Goal: Transaction & Acquisition: Download file/media

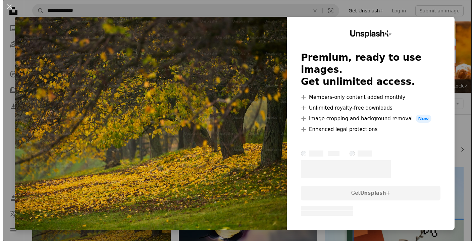
scroll to position [168, 0]
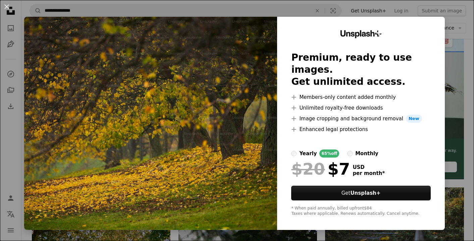
click at [250, 168] on img at bounding box center [150, 123] width 253 height 213
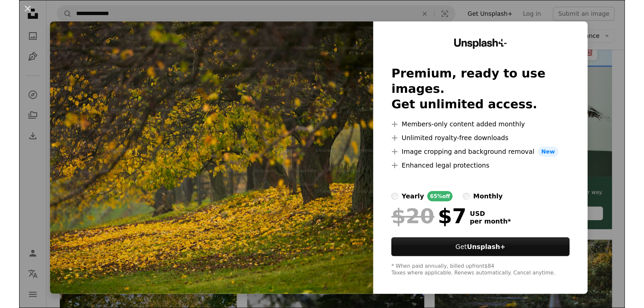
scroll to position [178, 0]
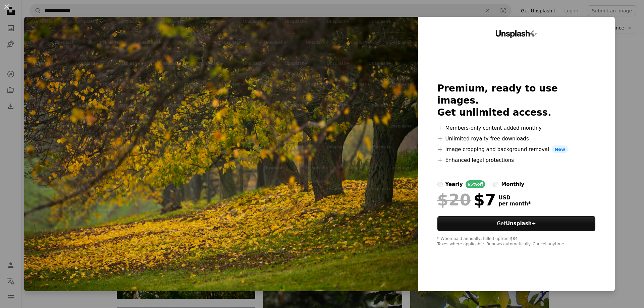
click at [124, 167] on img at bounding box center [221, 154] width 394 height 275
click at [5, 8] on button "An X shape" at bounding box center [7, 7] width 8 height 8
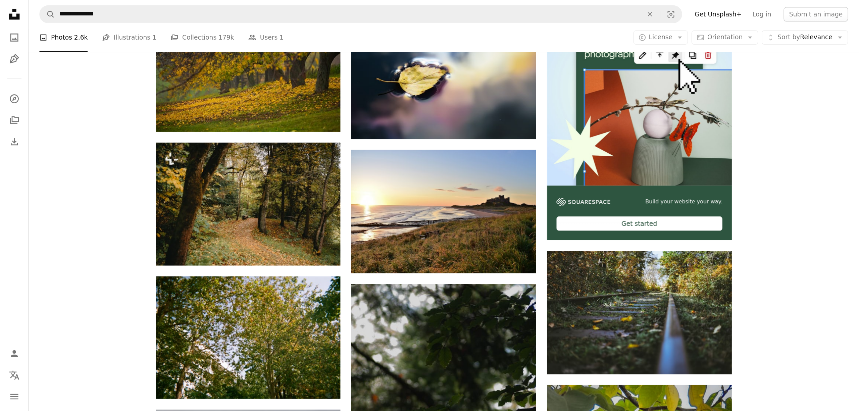
scroll to position [168, 0]
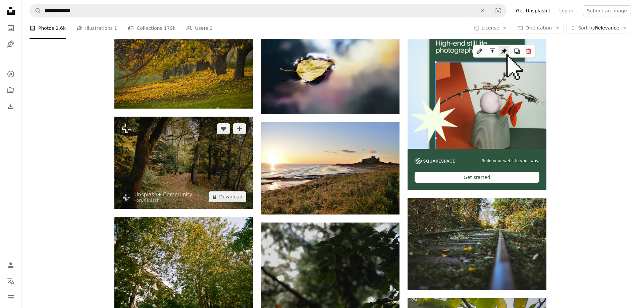
click at [205, 160] on img at bounding box center [183, 163] width 139 height 92
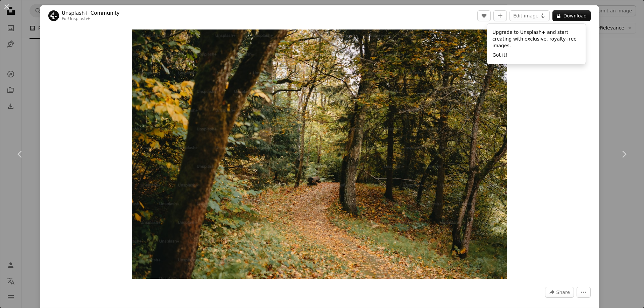
click at [469, 52] on button "Got it!" at bounding box center [499, 55] width 15 height 7
click at [446, 16] on header "Unsplash+ Community For Unsplash+ A heart A plus sign Edit image Plus sign for …" at bounding box center [319, 15] width 558 height 21
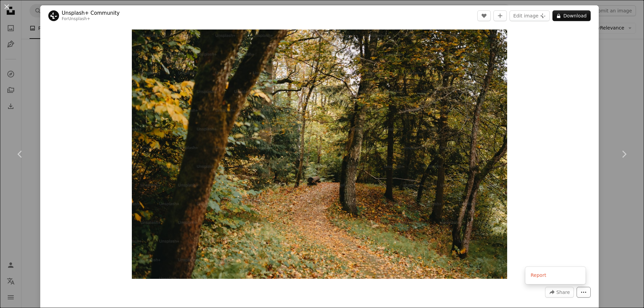
click at [469, 241] on icon "More Actions" at bounding box center [584, 292] width 6 height 6
click at [469, 196] on div "Zoom in" at bounding box center [319, 154] width 558 height 256
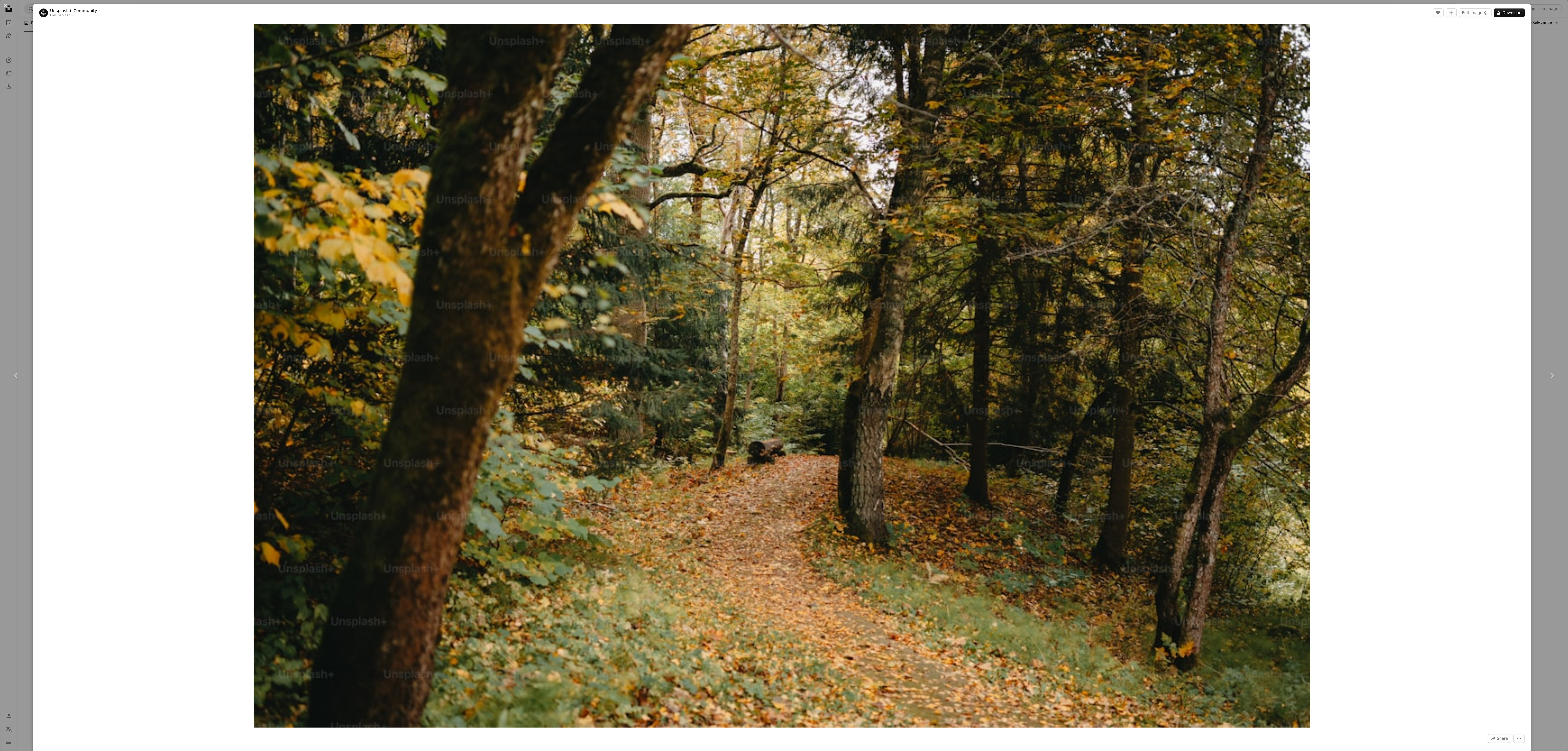
scroll to position [86, 0]
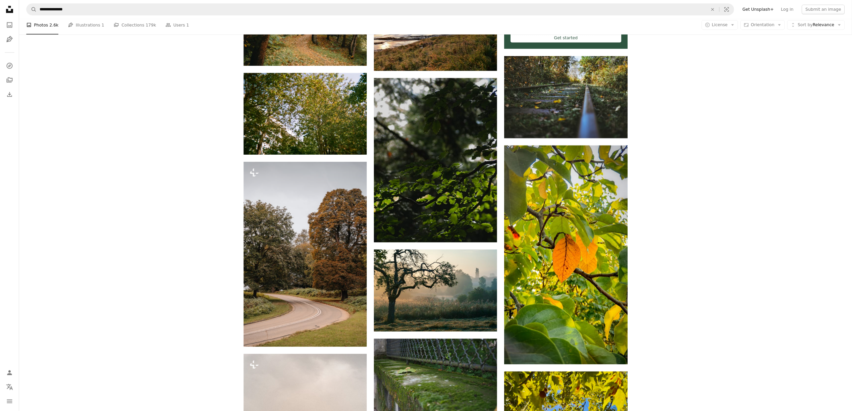
scroll to position [345, 0]
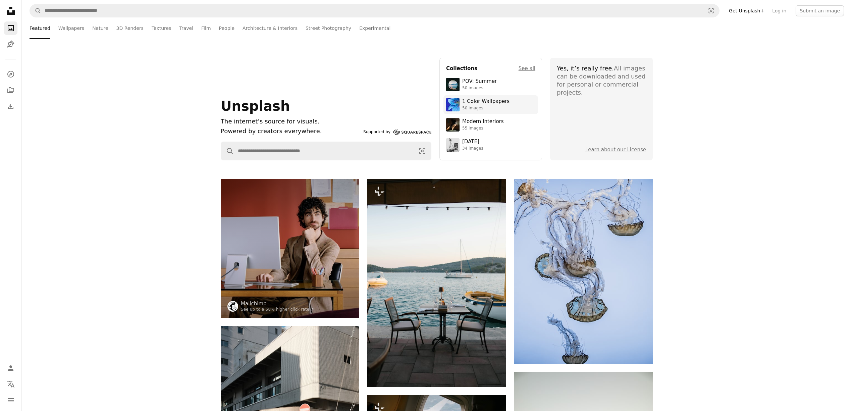
click at [469, 101] on div "1 Color Wallpapers" at bounding box center [485, 101] width 47 height 7
click at [279, 144] on input "Find visuals sitewide" at bounding box center [324, 151] width 180 height 18
type input "**********"
click button "A magnifying glass" at bounding box center [227, 151] width 13 height 18
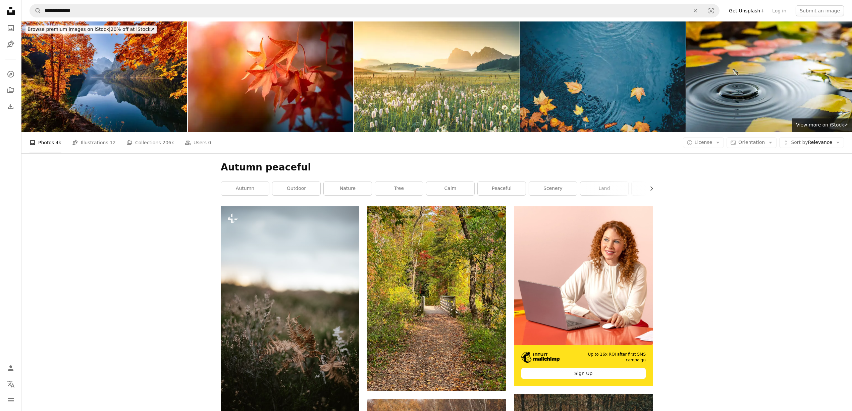
click at [469, 66] on img at bounding box center [603, 76] width 166 height 110
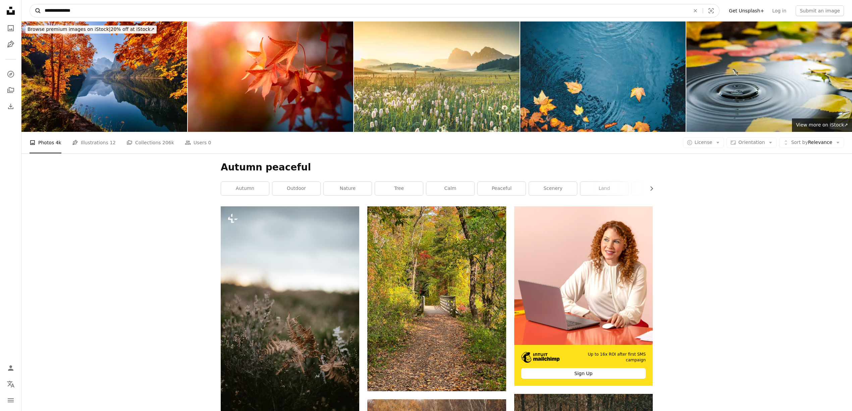
drag, startPoint x: 84, startPoint y: 8, endPoint x: 36, endPoint y: 7, distance: 48.0
click at [36, 7] on form "**********" at bounding box center [375, 10] width 690 height 13
type input "**********"
click button "A magnifying glass" at bounding box center [35, 10] width 11 height 13
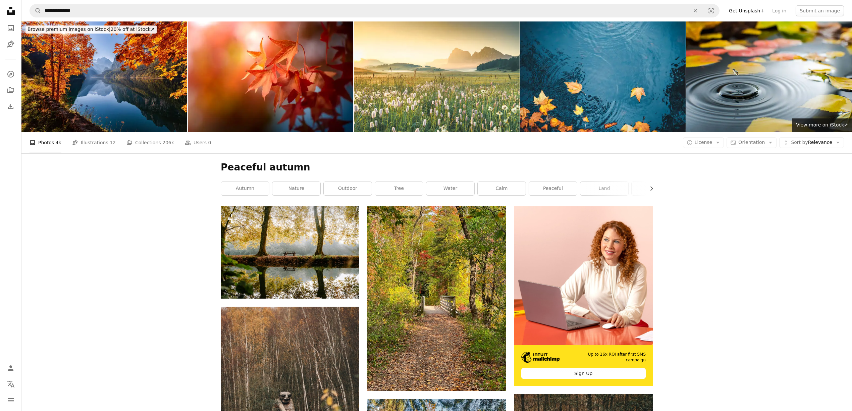
click at [10, 11] on icon "Unsplash logo Unsplash Home" at bounding box center [10, 10] width 13 height 13
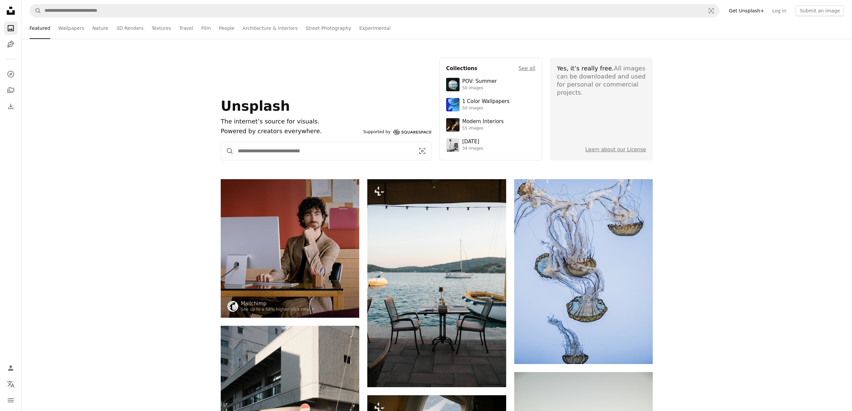
click at [286, 150] on input "Find visuals sitewide" at bounding box center [324, 151] width 180 height 18
type input "**********"
click at [221, 142] on button "A magnifying glass" at bounding box center [227, 151] width 13 height 18
click at [83, 30] on ul "Featured Wallpapers Nature 3D Renders Textures Travel Film People Architecture …" at bounding box center [451, 27] width 786 height 21
click at [72, 29] on link "Wallpapers" at bounding box center [71, 27] width 26 height 21
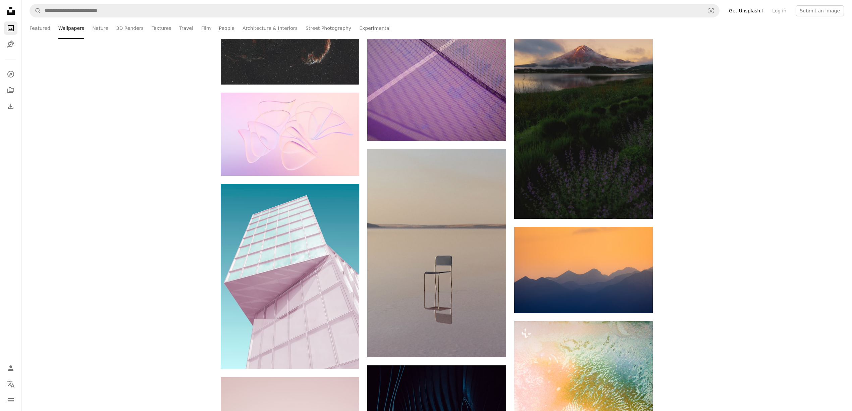
scroll to position [581, 0]
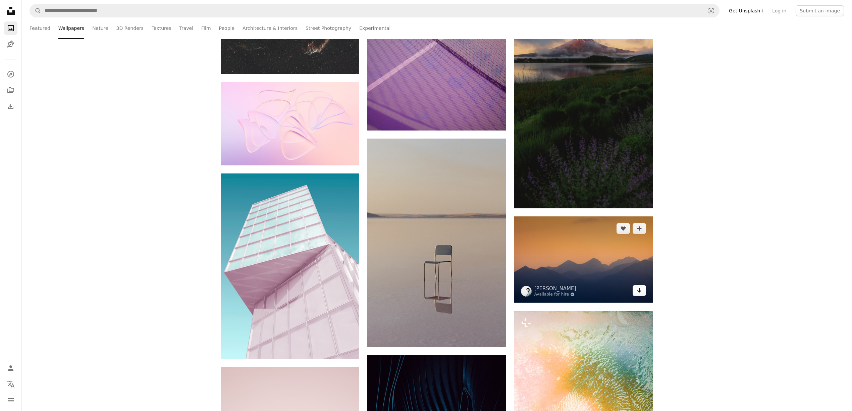
click at [469, 241] on icon "Arrow pointing down" at bounding box center [639, 290] width 5 height 8
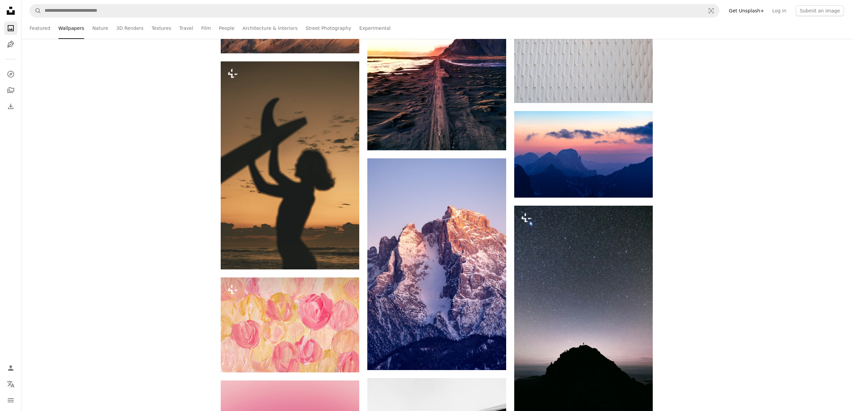
scroll to position [2996, 0]
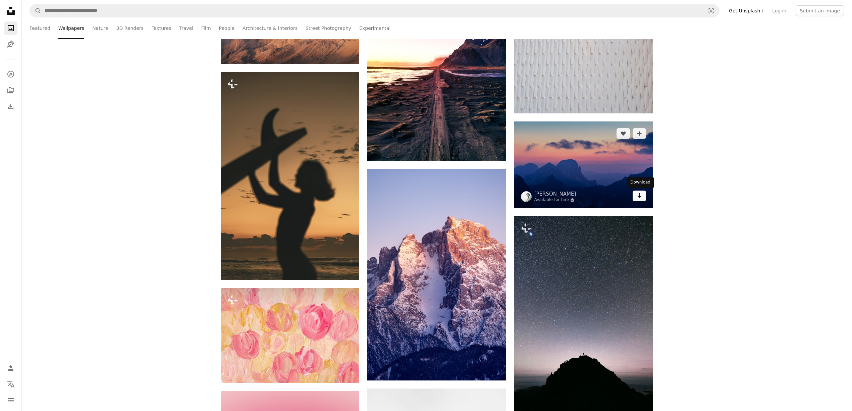
click at [469, 197] on link "Arrow pointing down" at bounding box center [639, 196] width 13 height 11
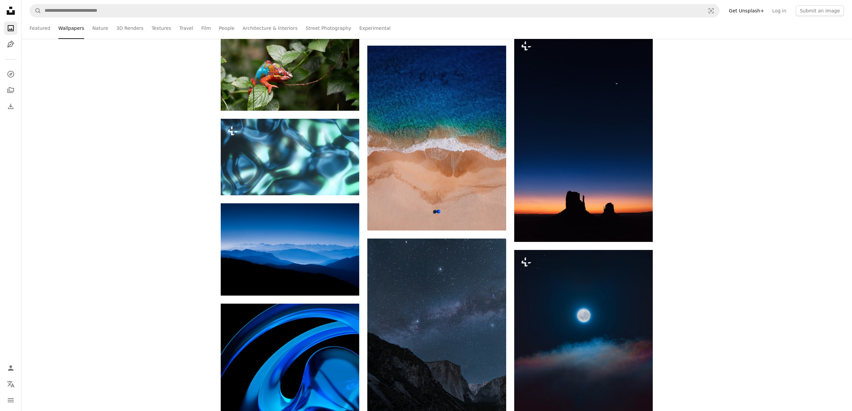
scroll to position [6887, 0]
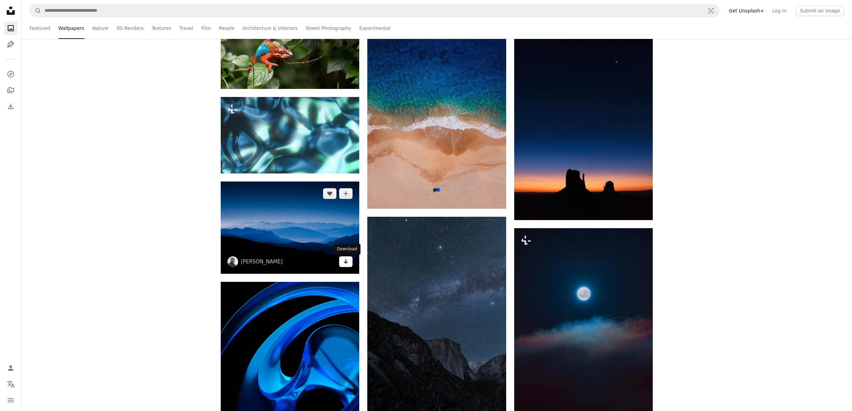
click at [346, 241] on icon "Arrow pointing down" at bounding box center [345, 261] width 5 height 8
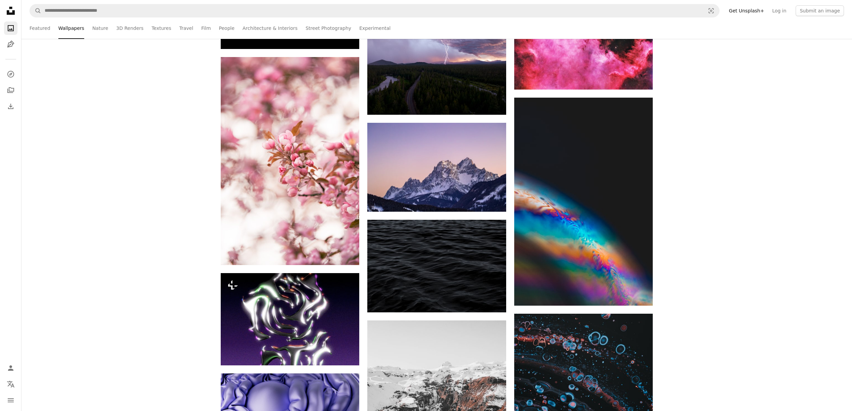
scroll to position [7603, 0]
